Goal: Information Seeking & Learning: Learn about a topic

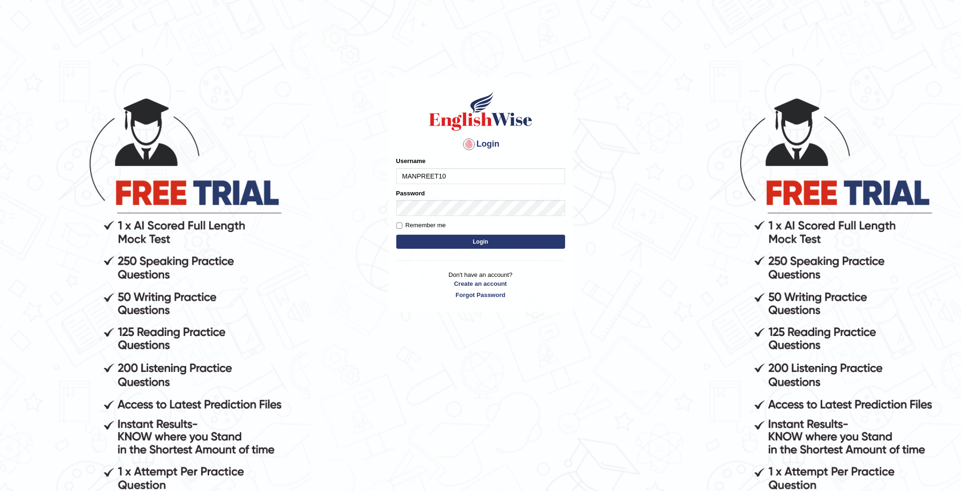
drag, startPoint x: 0, startPoint y: 0, endPoint x: 454, endPoint y: 175, distance: 487.0
click at [454, 175] on input "MANPREET10" at bounding box center [480, 176] width 169 height 16
type input "M"
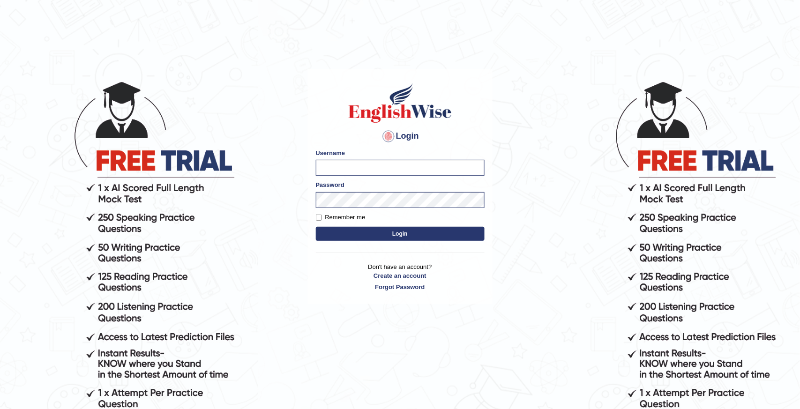
click at [348, 169] on input "Username" at bounding box center [400, 168] width 169 height 16
type input "D"
type input "deepika_online"
type input "M"
click at [399, 166] on input "Username" at bounding box center [400, 168] width 169 height 16
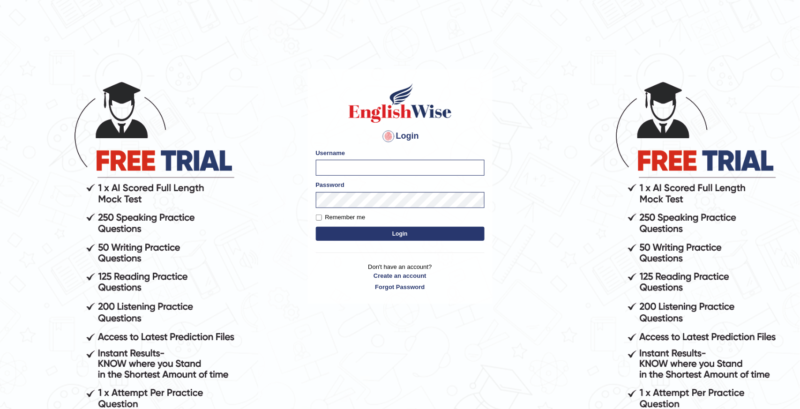
click at [399, 166] on input "Username" at bounding box center [400, 168] width 169 height 16
type input "deepika"
type input "M"
type input "deepika_online"
type input "MANPREET10"
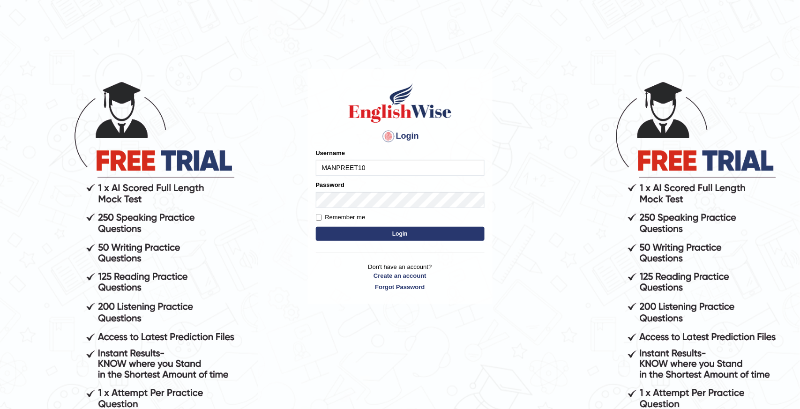
click at [407, 237] on button "Login" at bounding box center [400, 234] width 169 height 14
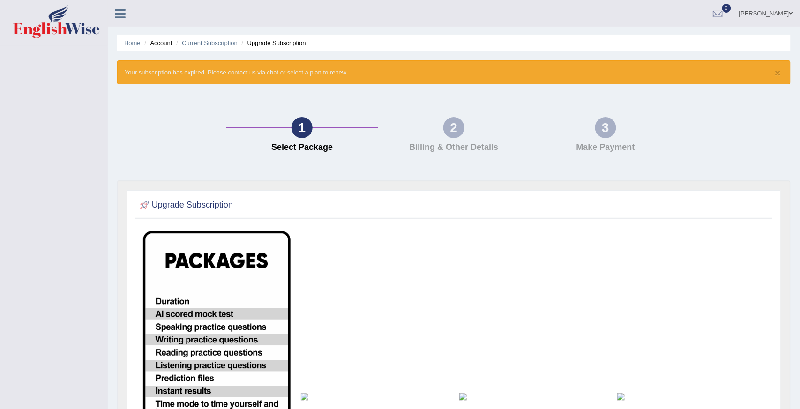
click at [790, 11] on span at bounding box center [792, 13] width 4 height 6
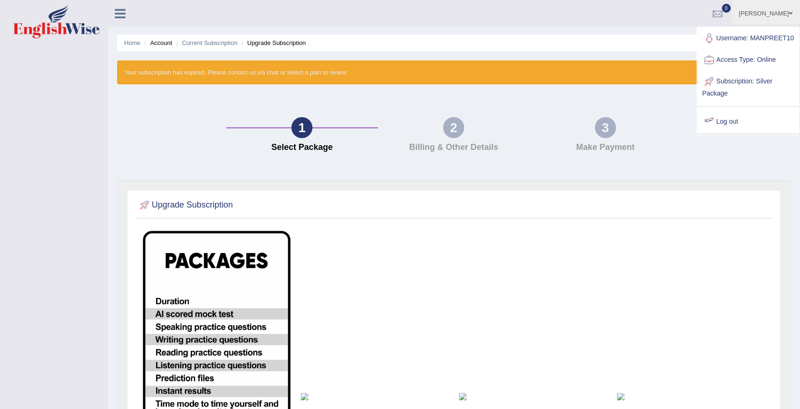
click at [737, 133] on link "Log out" at bounding box center [748, 122] width 101 height 22
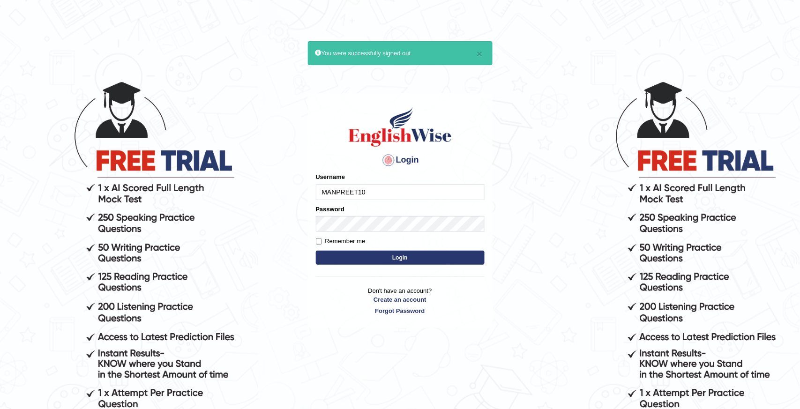
click at [446, 191] on input "MANPREET10" at bounding box center [400, 192] width 169 height 16
type input "M"
type input "deepika_online"
click at [389, 256] on button "Login" at bounding box center [400, 258] width 169 height 14
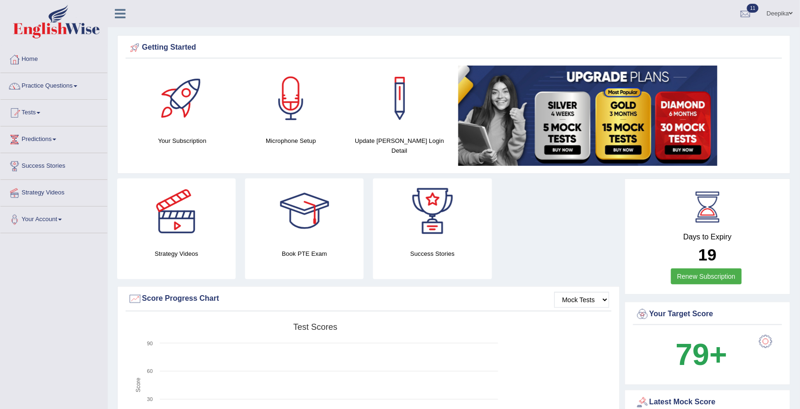
click at [75, 88] on link "Practice Questions" at bounding box center [53, 84] width 107 height 23
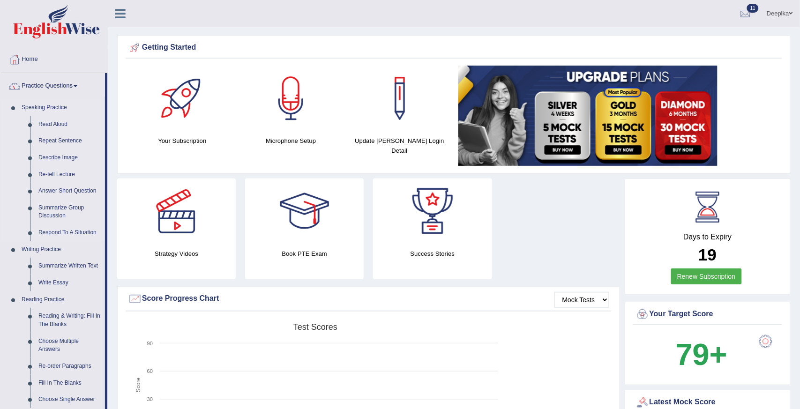
click at [54, 113] on link "Speaking Practice" at bounding box center [61, 107] width 88 height 17
click at [61, 111] on link "Speaking Practice" at bounding box center [61, 107] width 88 height 17
click at [74, 85] on link "Practice Questions" at bounding box center [52, 84] width 105 height 23
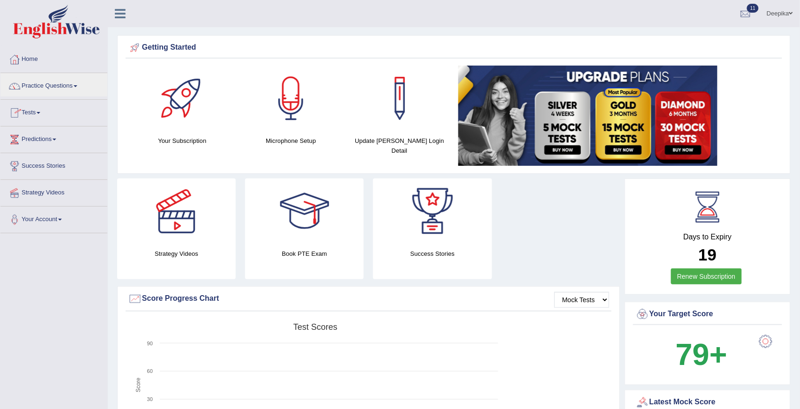
click at [40, 114] on link "Tests" at bounding box center [53, 111] width 107 height 23
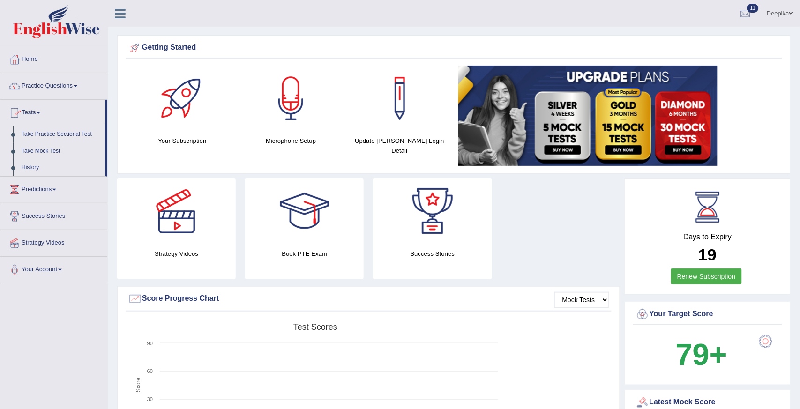
click at [76, 83] on link "Practice Questions" at bounding box center [53, 84] width 107 height 23
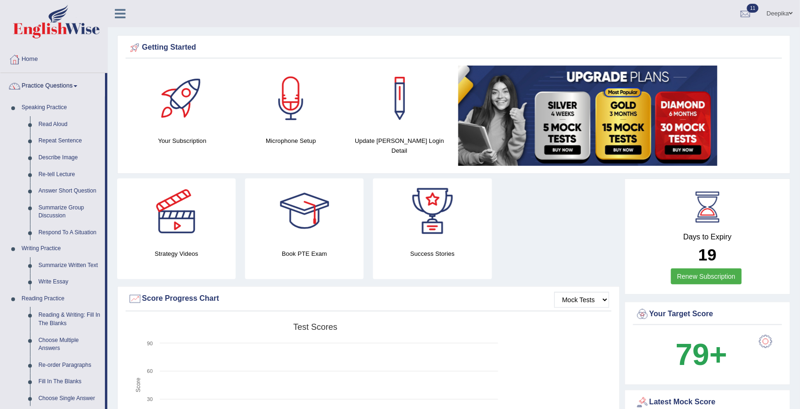
click at [76, 83] on link "Practice Questions" at bounding box center [52, 84] width 105 height 23
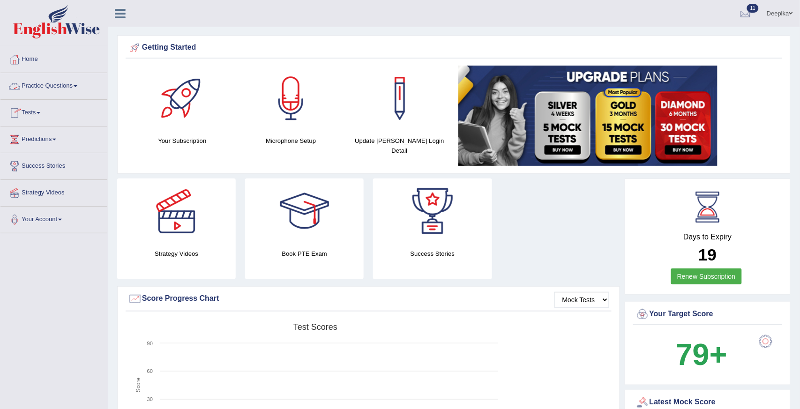
click at [76, 86] on link "Practice Questions" at bounding box center [53, 84] width 107 height 23
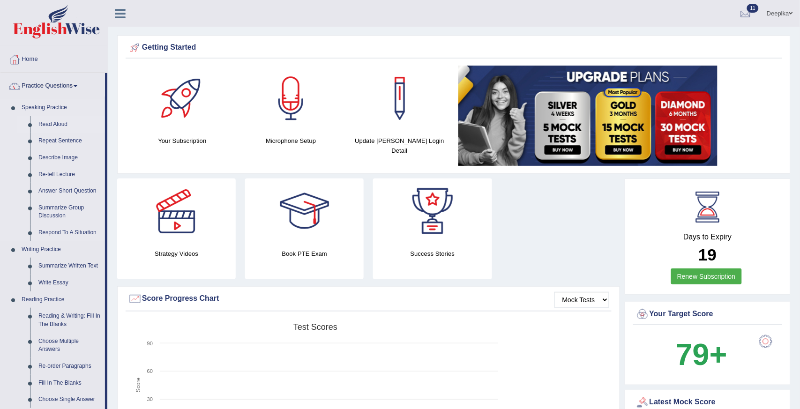
click at [59, 125] on link "Read Aloud" at bounding box center [69, 124] width 71 height 17
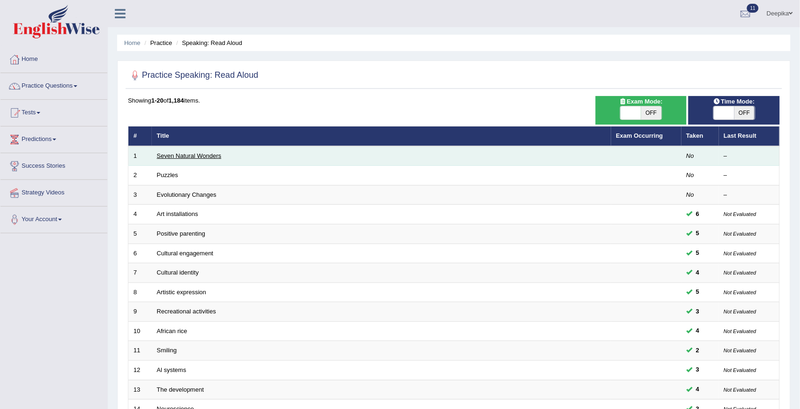
click at [202, 156] on link "Seven Natural Wonders" at bounding box center [189, 155] width 65 height 7
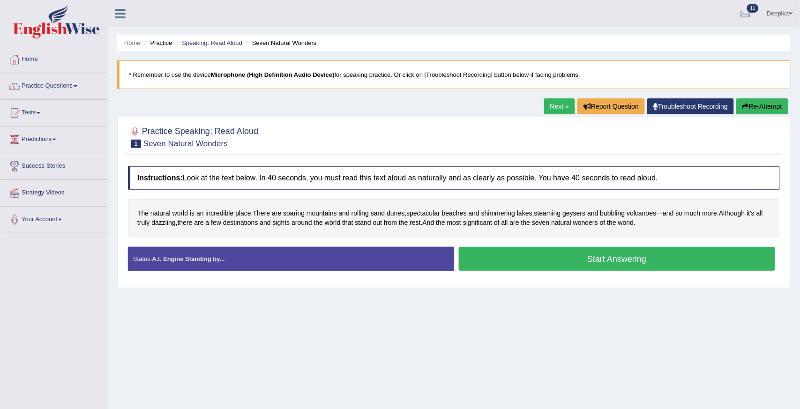
click at [575, 269] on button "Start Answering" at bounding box center [617, 259] width 317 height 24
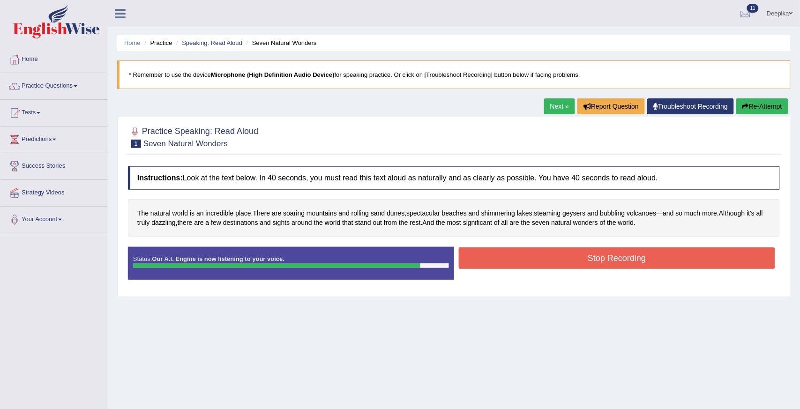
click at [594, 263] on button "Stop Recording" at bounding box center [617, 259] width 317 height 22
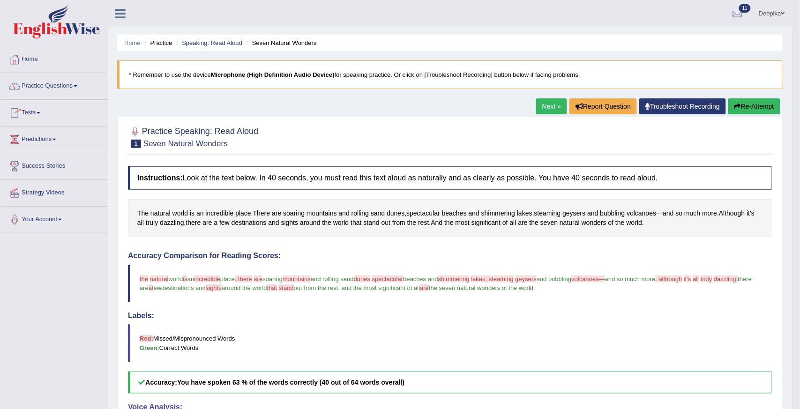
click at [36, 116] on link "Tests" at bounding box center [53, 111] width 107 height 23
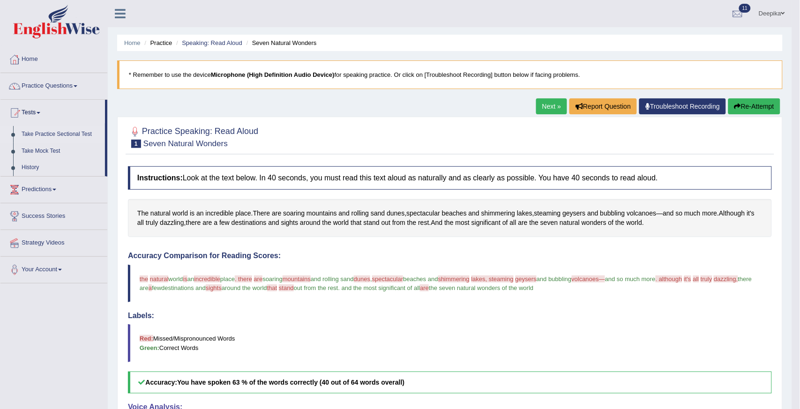
click at [37, 134] on link "Take Practice Sectional Test" at bounding box center [61, 134] width 88 height 17
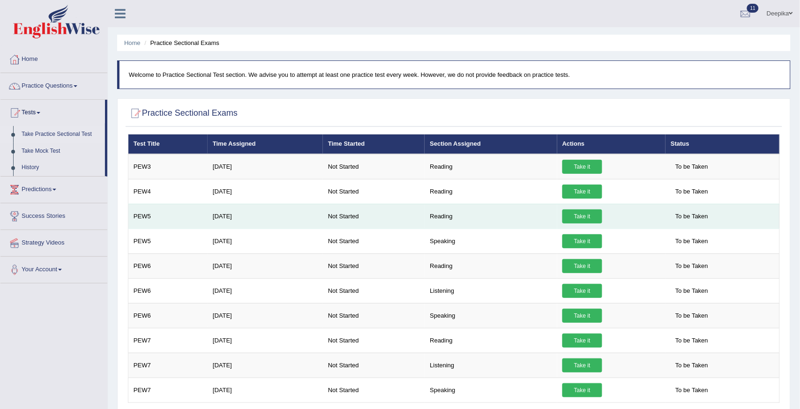
click at [587, 214] on link "Take it" at bounding box center [583, 217] width 40 height 14
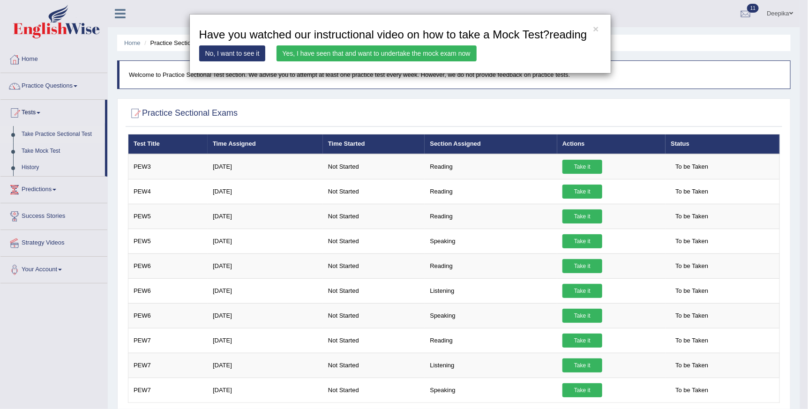
click at [382, 49] on link "Yes, I have seen that and want to undertake the mock exam now" at bounding box center [377, 53] width 200 height 16
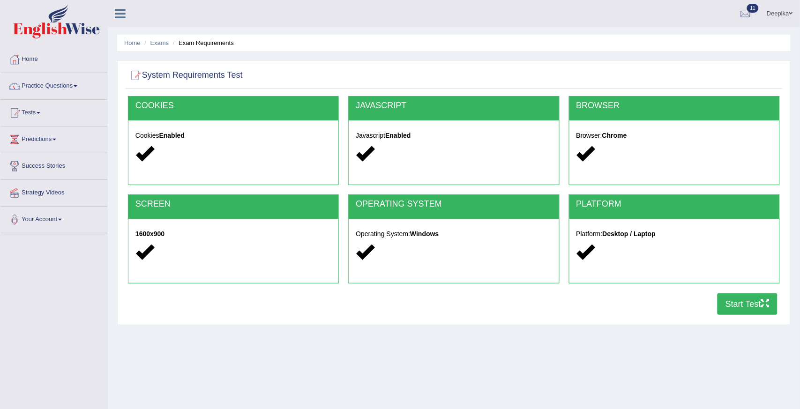
click at [747, 302] on button "Start Test" at bounding box center [748, 305] width 60 height 22
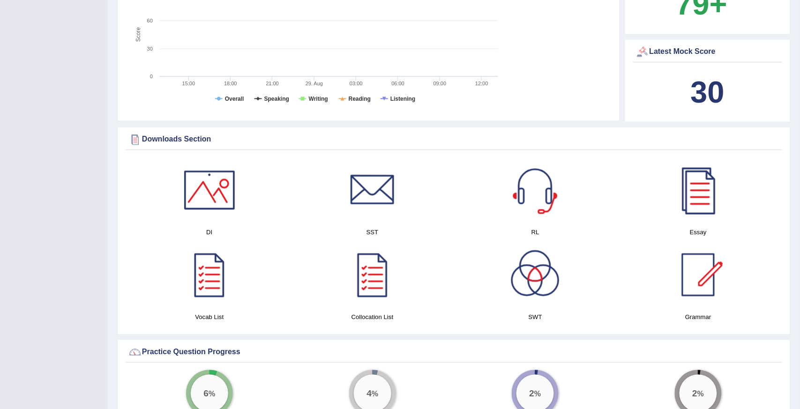
scroll to position [358, 0]
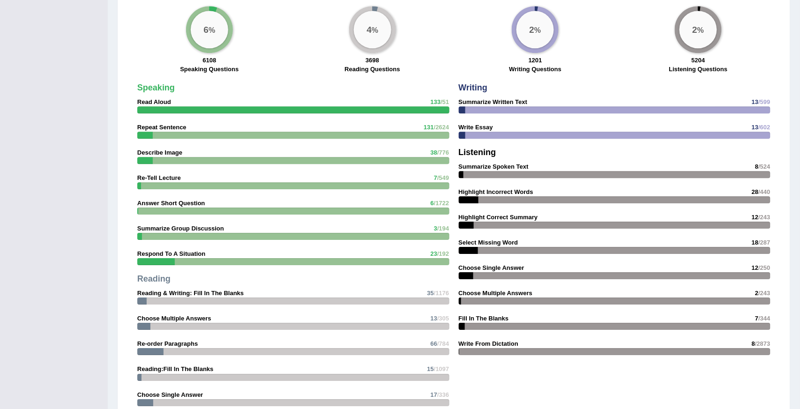
scroll to position [717, 0]
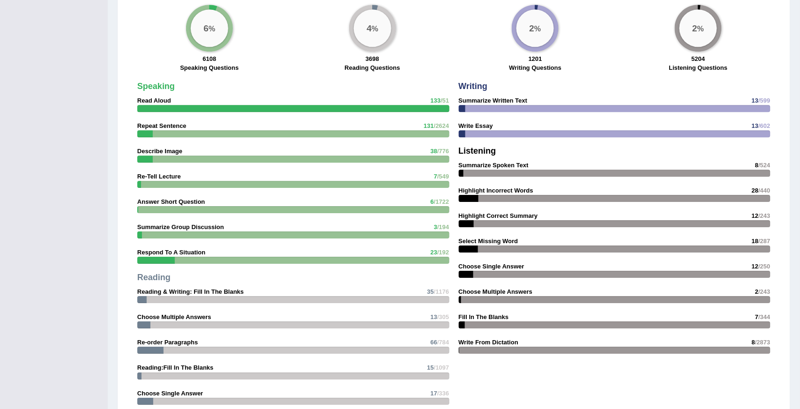
click at [800, 382] on div "Please login from Desktop. If you think this is an error (or logged in from des…" at bounding box center [454, 80] width 693 height 1594
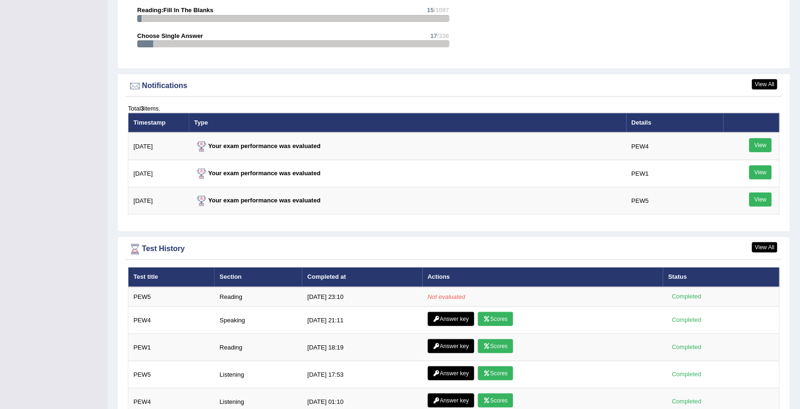
scroll to position [1075, 0]
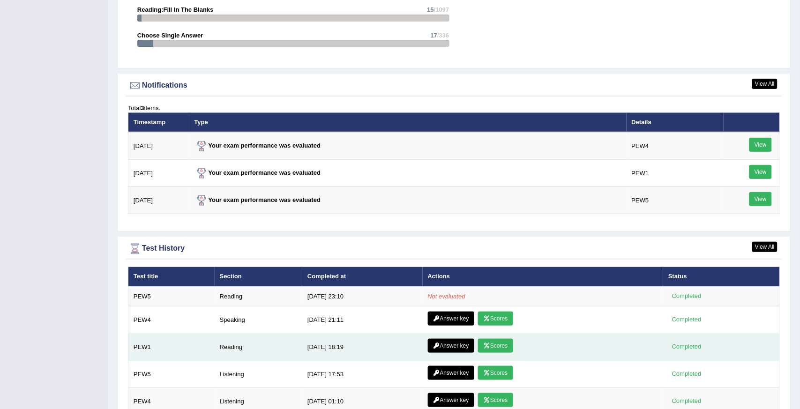
drag, startPoint x: 713, startPoint y: 359, endPoint x: 756, endPoint y: 353, distance: 44.1
click at [756, 353] on tbody "PEW5 Reading 8/29/25 23:10 Not evaluated Completed PEW4 Speaking 8/28/25 21:11 …" at bounding box center [454, 392] width 652 height 210
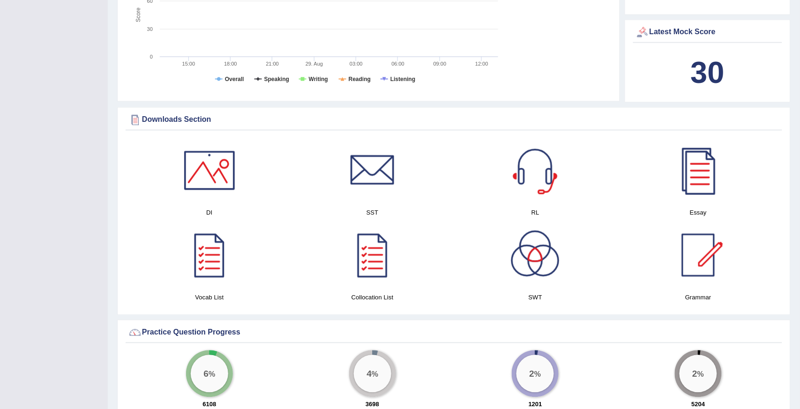
scroll to position [358, 0]
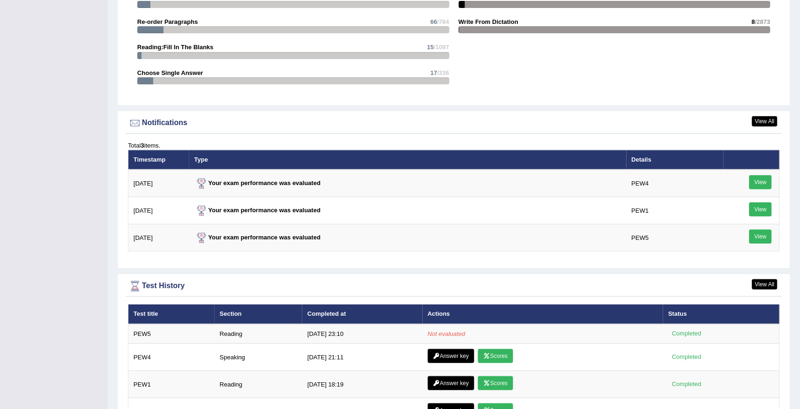
scroll to position [1039, 0]
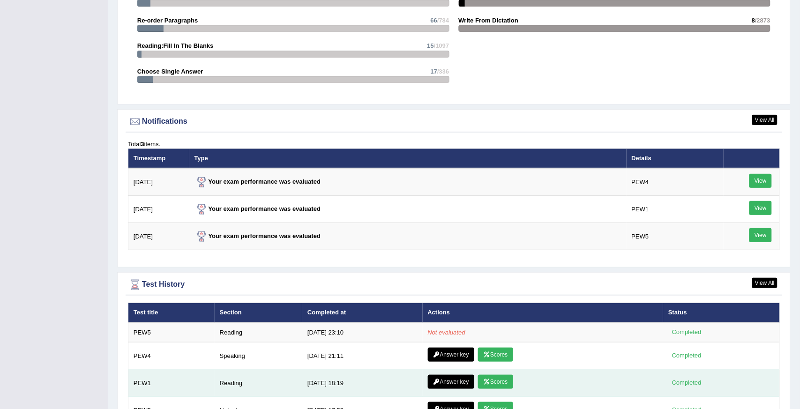
click at [491, 377] on link "Scores" at bounding box center [495, 382] width 35 height 14
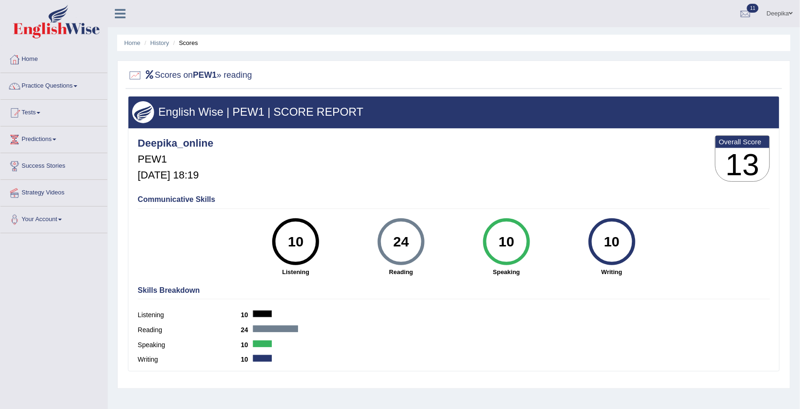
drag, startPoint x: 70, startPoint y: 409, endPoint x: 26, endPoint y: 405, distance: 44.7
click at [70, 409] on div "Toggle navigation Home Practice Questions Speaking Practice Read Aloud Repeat S…" at bounding box center [400, 244] width 800 height 488
